Goal: Task Accomplishment & Management: Manage account settings

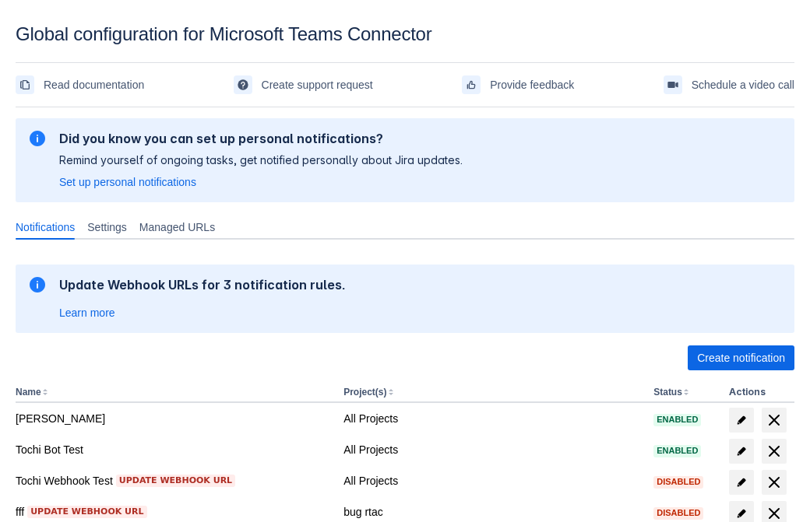
click at [740, 358] on span "Create notification" at bounding box center [741, 358] width 88 height 25
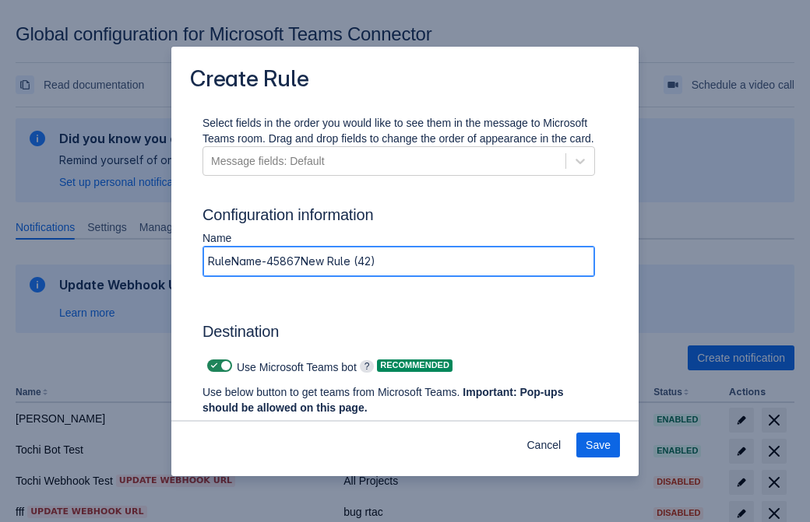
type input "RuleName-458673New Rule (42)"
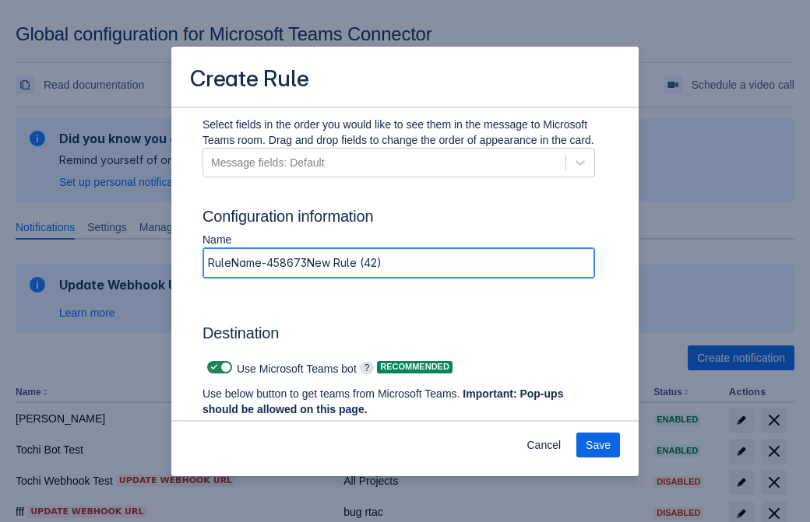
scroll to position [1052, 0]
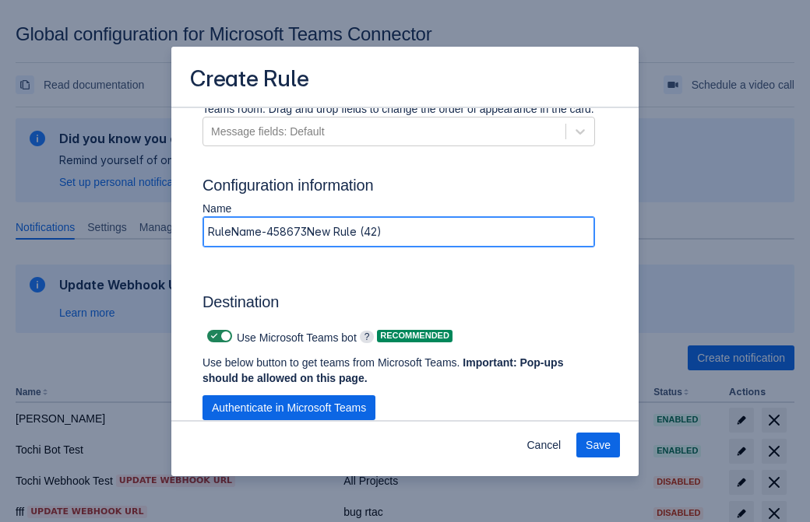
click at [289, 395] on span "Authenticate in Microsoft Teams" at bounding box center [289, 407] width 154 height 25
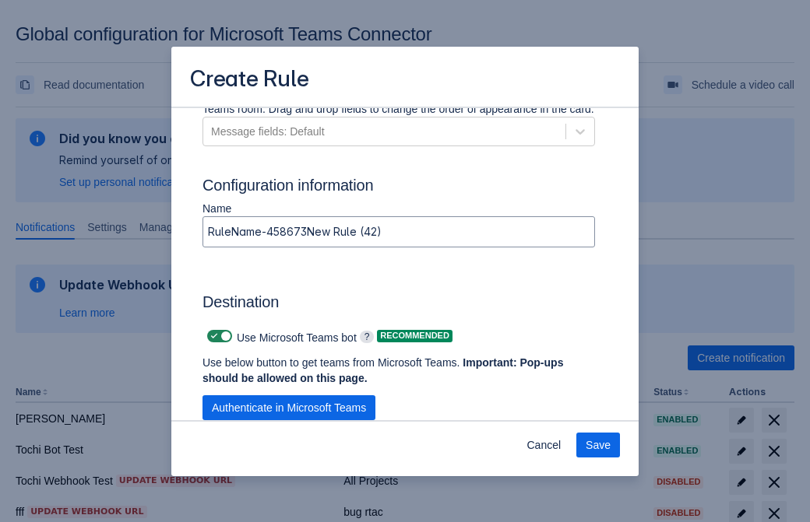
scroll to position [0, 0]
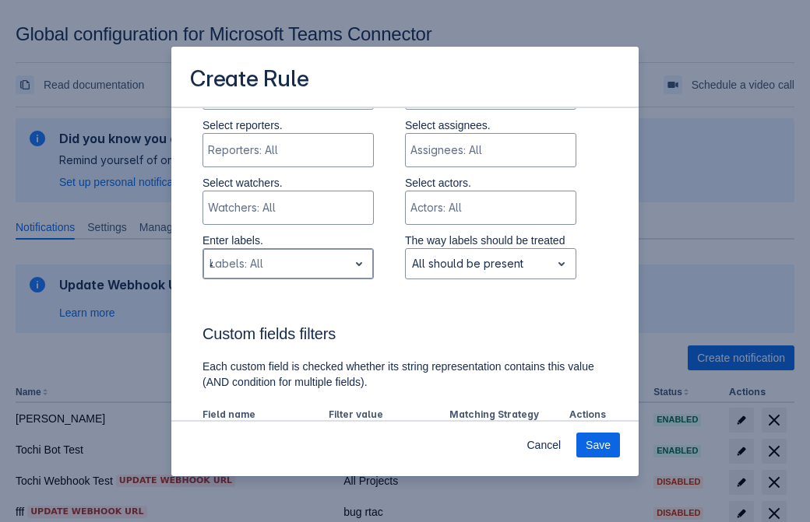
type input "458673_label"
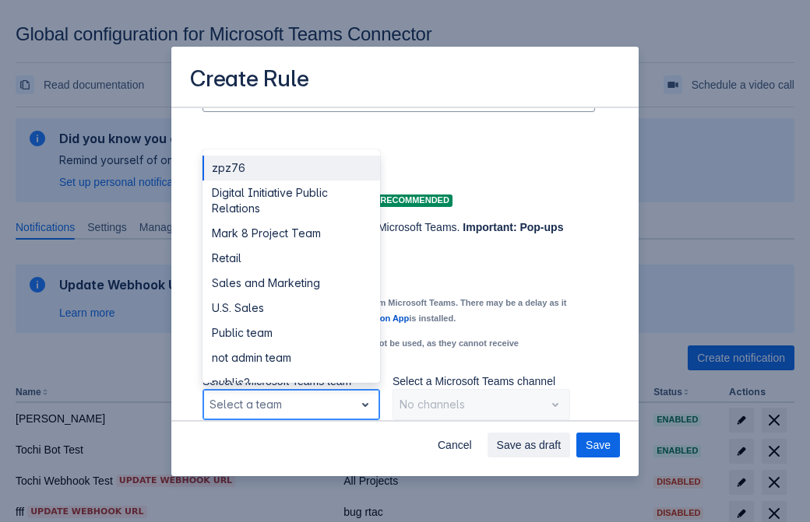
click at [290, 258] on div "Retail" at bounding box center [291, 258] width 178 height 25
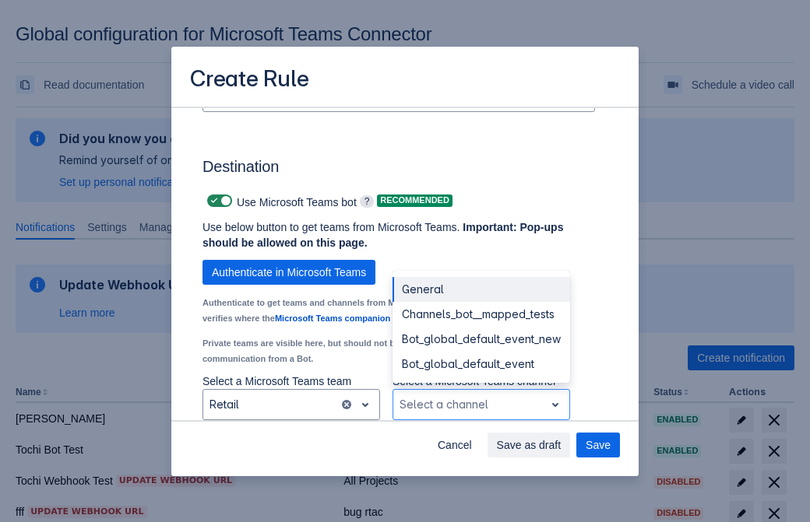
click at [480, 364] on div "Bot_global_default_event" at bounding box center [481, 364] width 178 height 25
click at [561, 445] on span "Save as draft" at bounding box center [529, 445] width 65 height 25
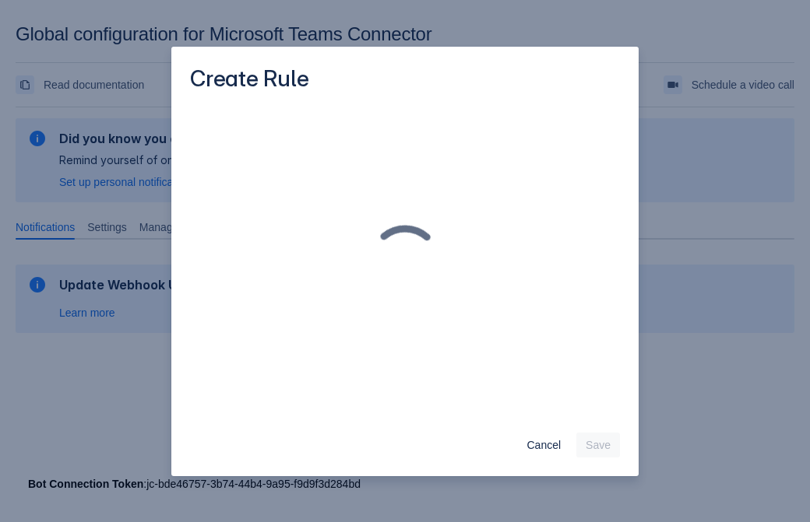
scroll to position [0, 0]
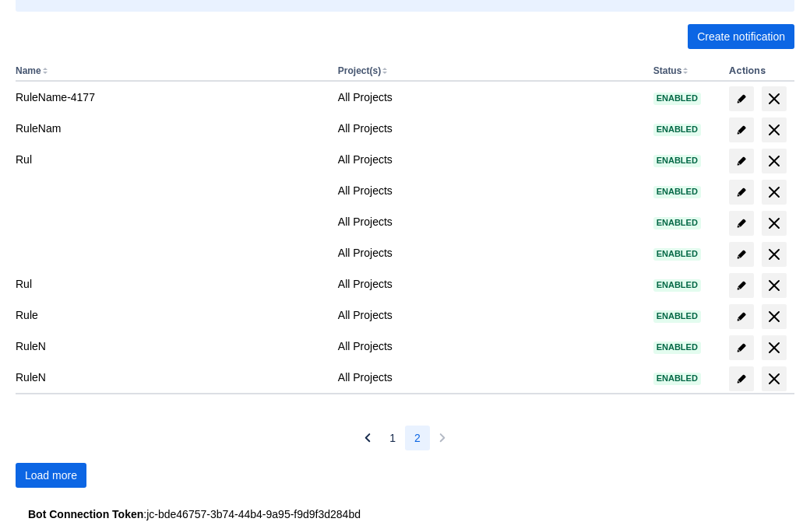
click at [51, 476] on span "Load more" at bounding box center [51, 475] width 52 height 25
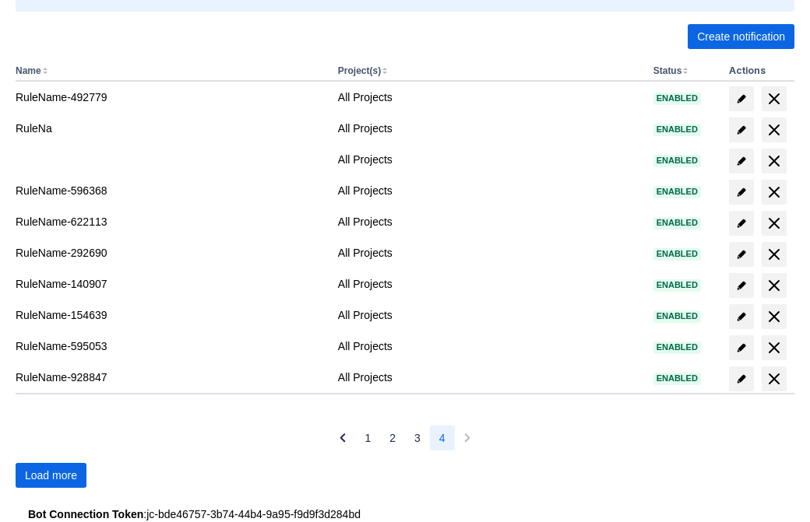
click at [51, 476] on span "Load more" at bounding box center [51, 475] width 52 height 25
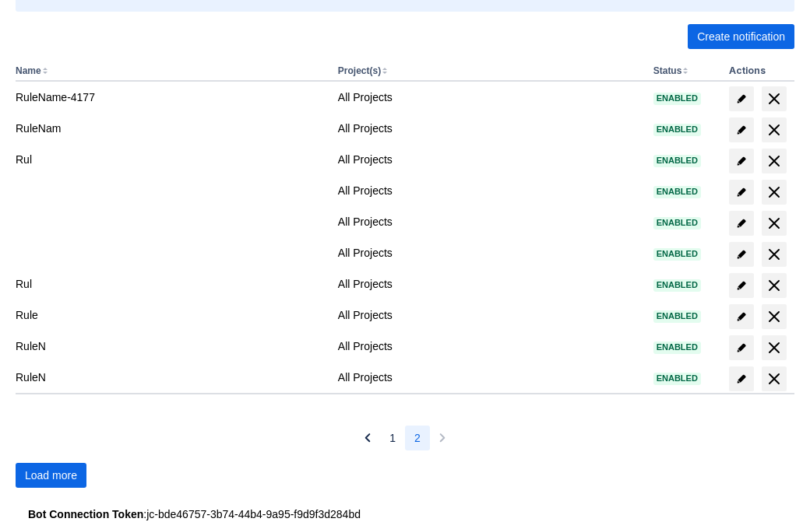
click at [51, 476] on span "Load more" at bounding box center [51, 475] width 52 height 25
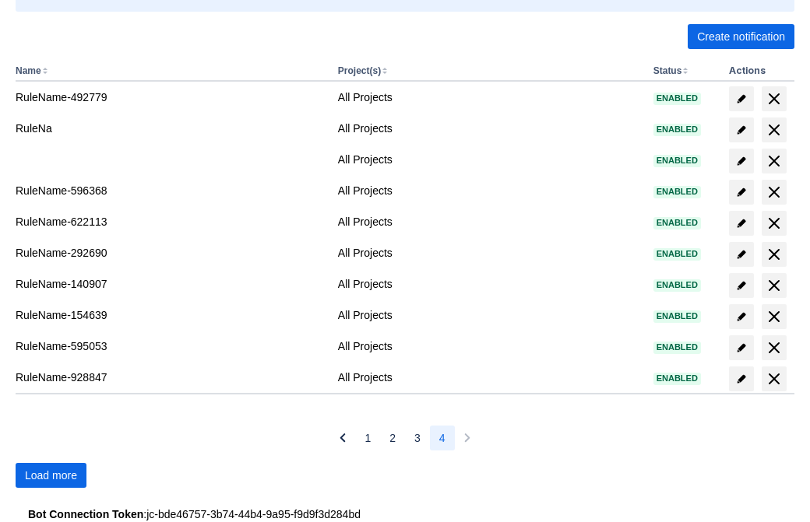
click at [51, 476] on span "Load more" at bounding box center [51, 475] width 52 height 25
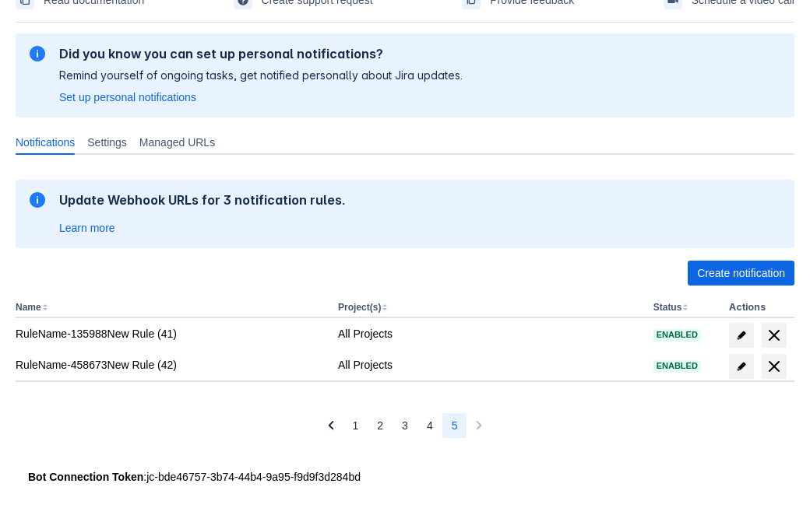
scroll to position [85, 0]
click at [773, 367] on span "delete" at bounding box center [774, 366] width 19 height 19
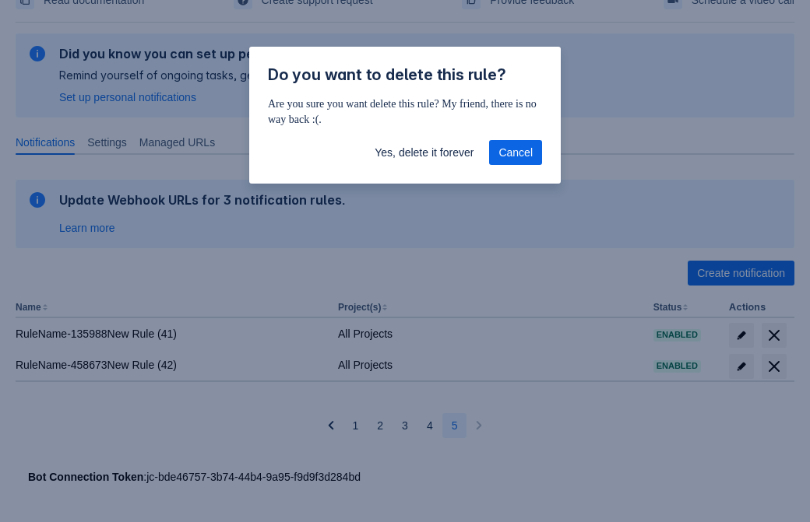
click at [424, 153] on span "Yes, delete it forever" at bounding box center [423, 152] width 99 height 25
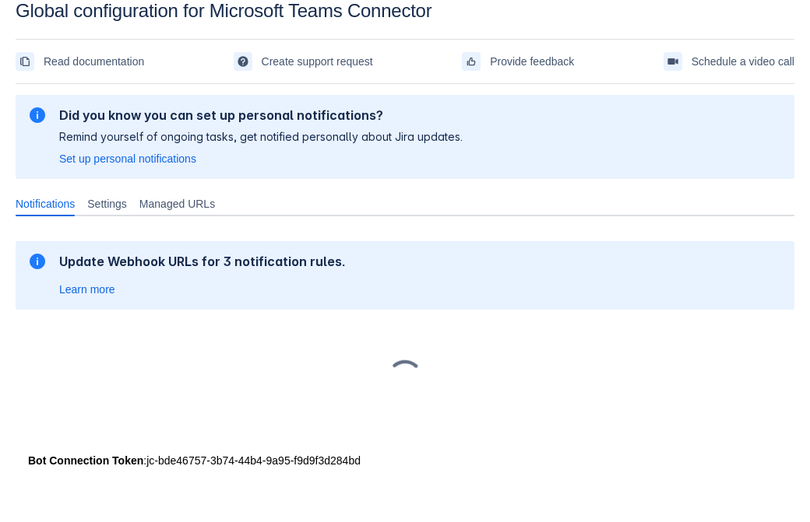
scroll to position [23, 0]
